Goal: Check status: Check status

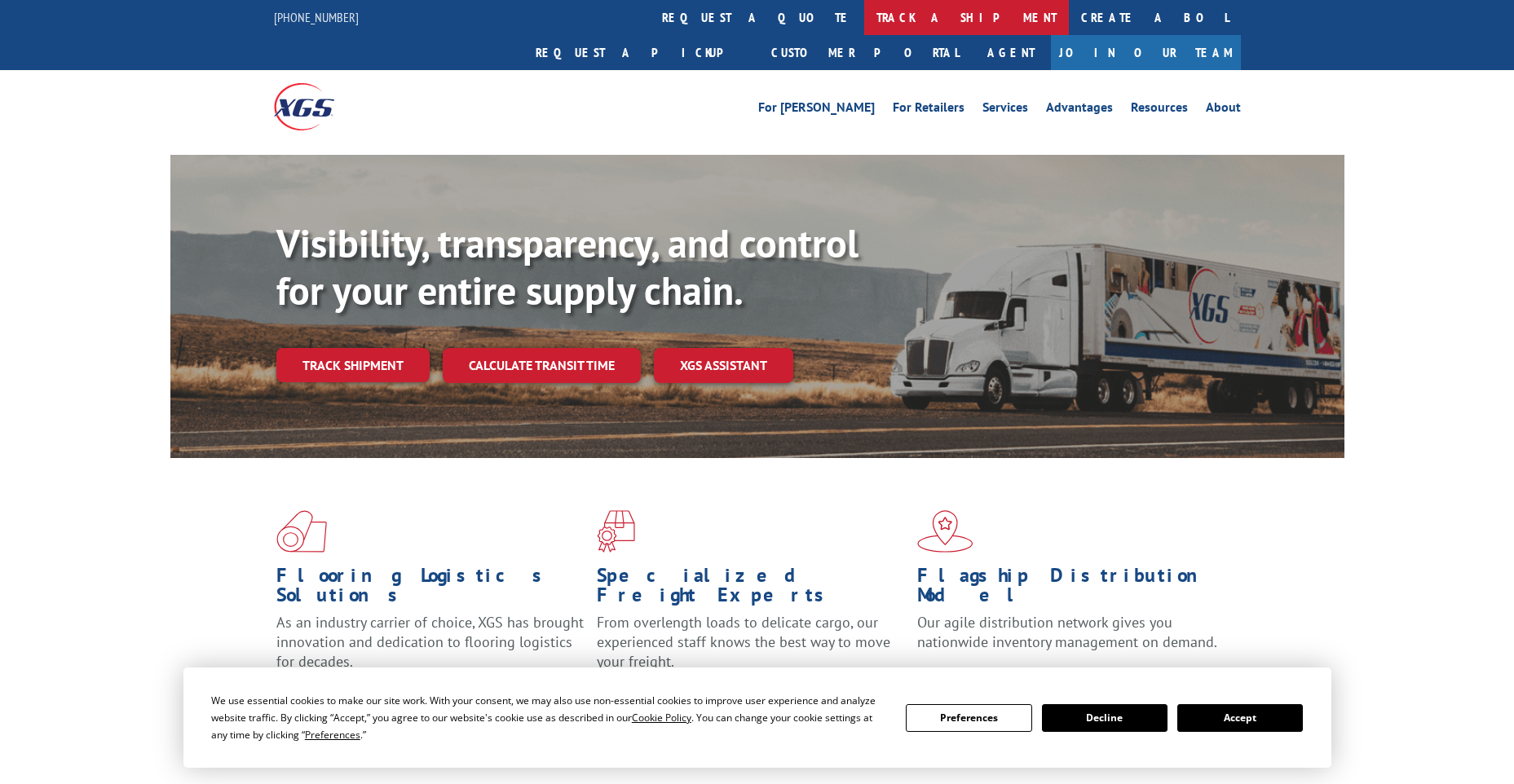
drag, startPoint x: 0, startPoint y: 0, endPoint x: 741, endPoint y: 18, distance: 741.2
click at [864, 18] on link "track a shipment" at bounding box center [966, 17] width 204 height 35
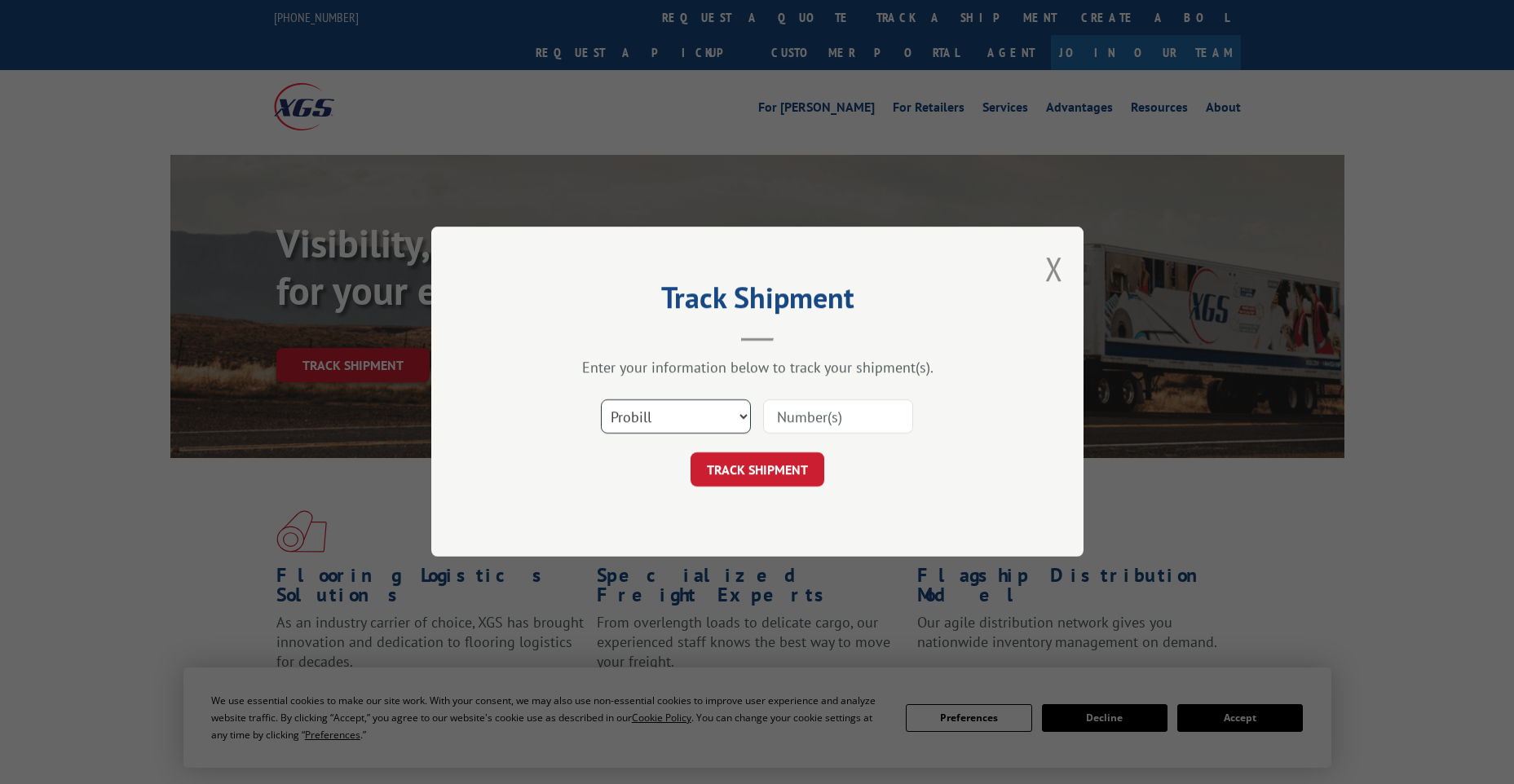
click at [665, 417] on select "Select category... Probill BOL PO" at bounding box center [675, 417] width 150 height 34
select select "po"
click at [601, 400] on select "Select category... Probill BOL PO" at bounding box center [675, 417] width 150 height 34
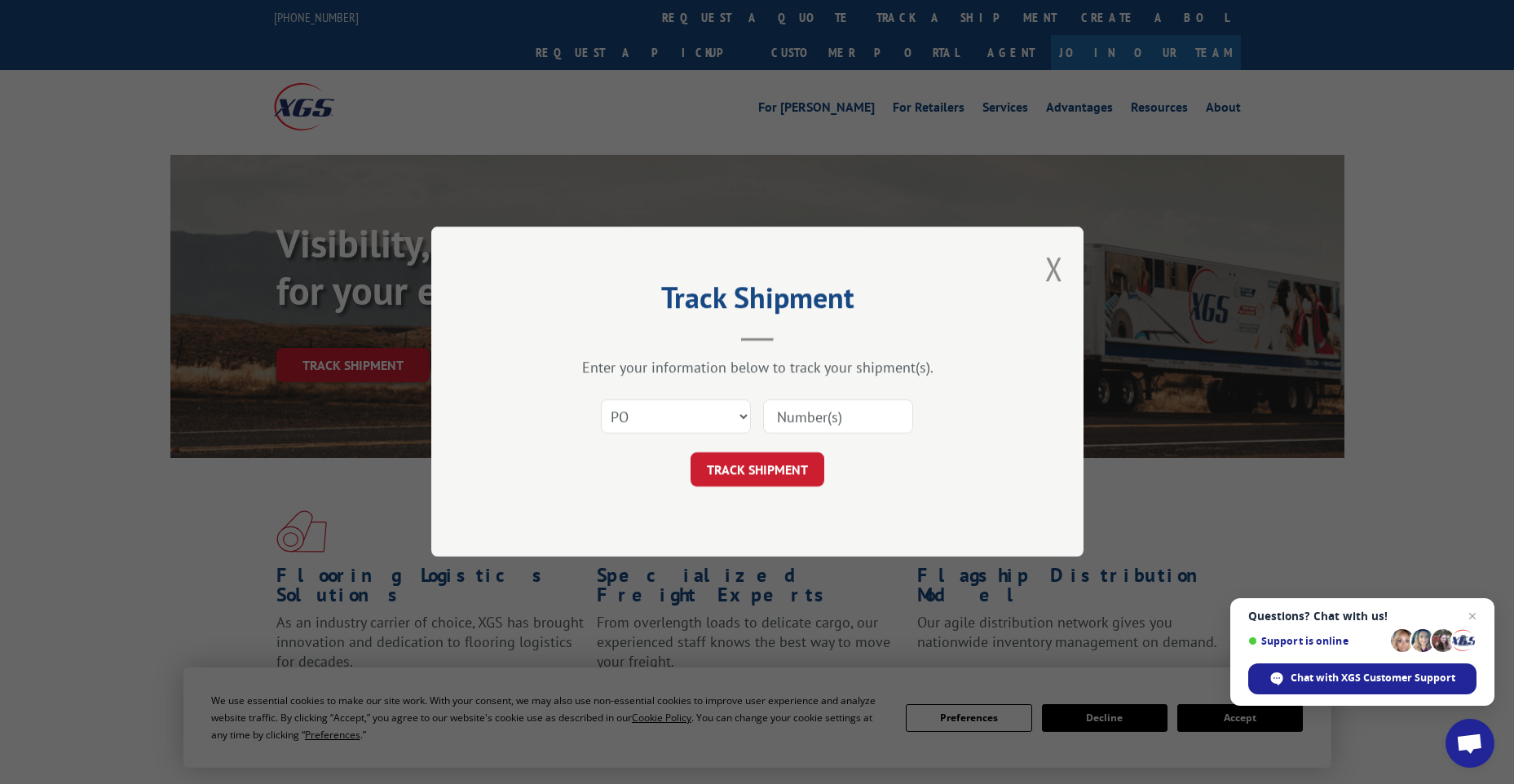
paste input "45525425"
type input "45525425"
click at [779, 419] on input "45525425" at bounding box center [838, 417] width 150 height 34
click button "TRACK SHIPMENT" at bounding box center [757, 470] width 133 height 34
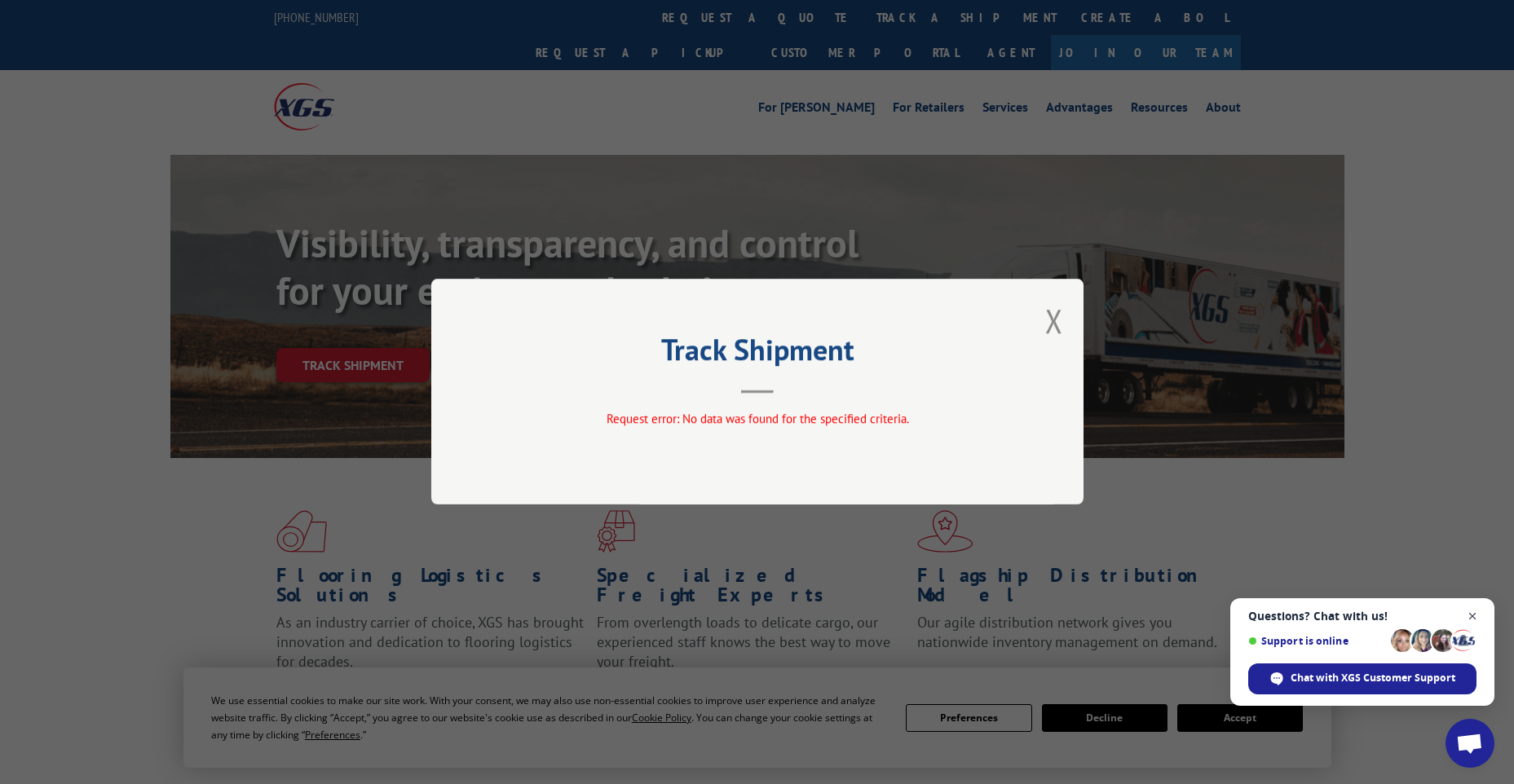
click at [1475, 618] on span "Close chat" at bounding box center [1472, 616] width 20 height 20
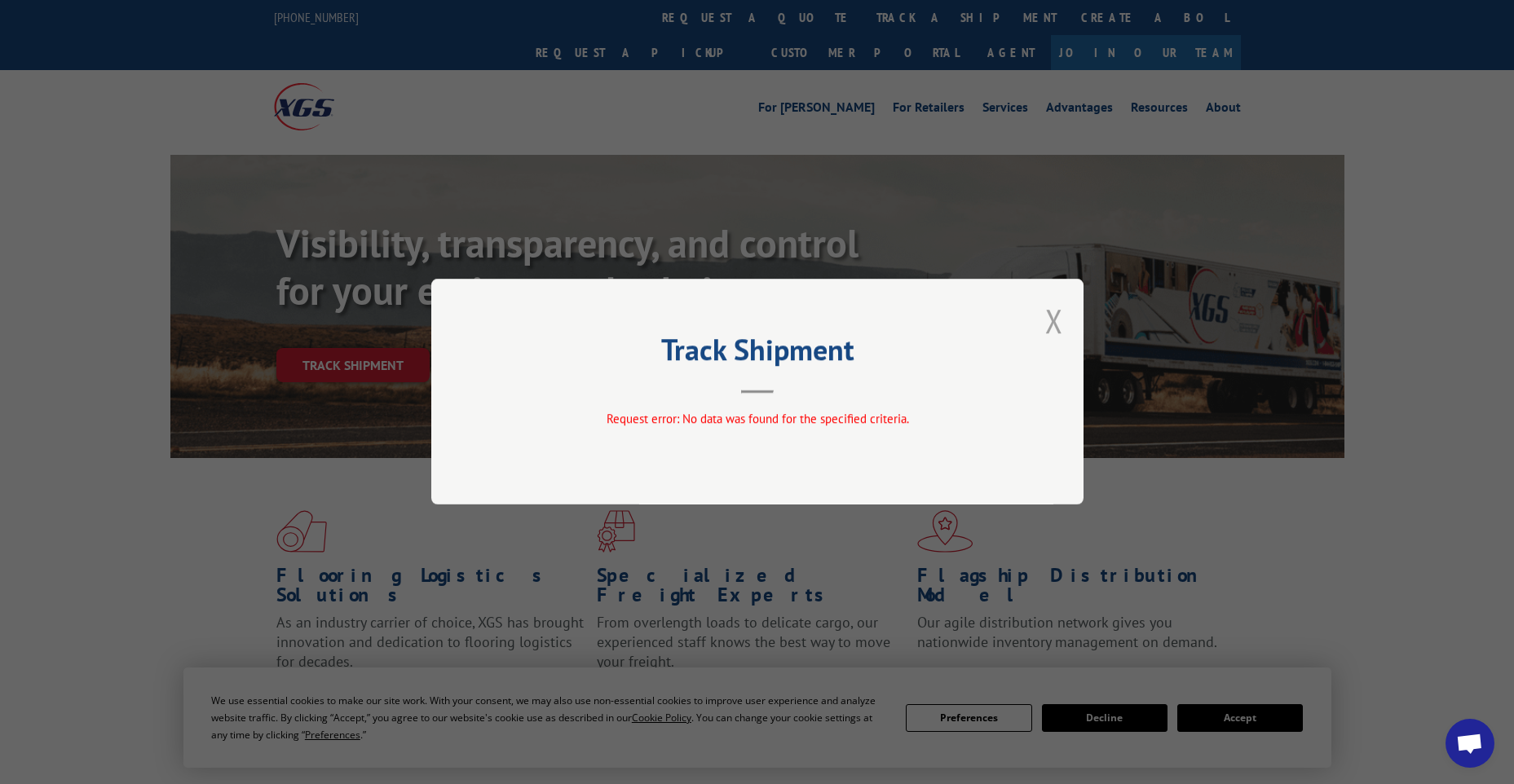
click at [1051, 309] on button "Close modal" at bounding box center [1054, 321] width 18 height 44
